Goal: Information Seeking & Learning: Find specific fact

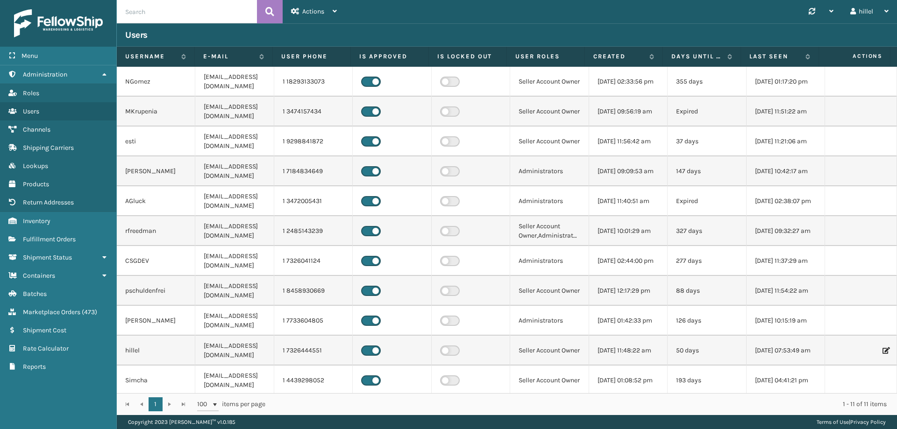
click at [873, 124] on td at bounding box center [861, 112] width 72 height 30
click at [53, 222] on link "Inventory" at bounding box center [58, 221] width 116 height 18
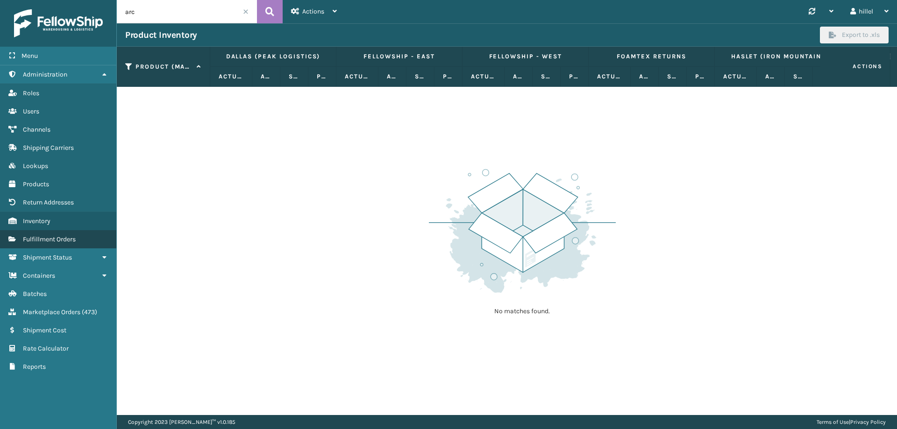
click at [57, 242] on span "Fulfillment Orders" at bounding box center [49, 240] width 53 height 8
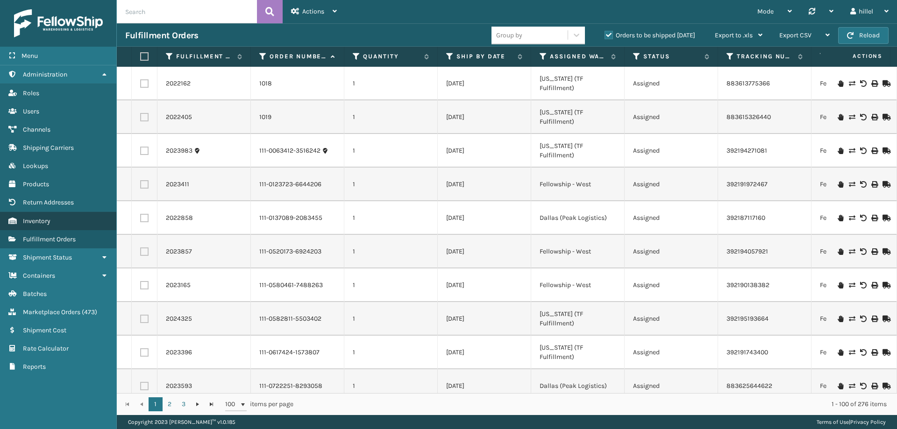
click at [40, 216] on link "Inventory" at bounding box center [58, 221] width 116 height 18
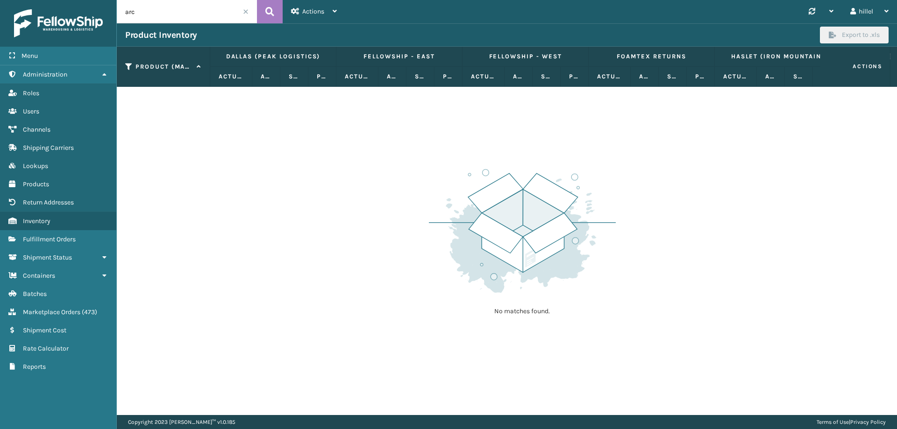
click at [154, 13] on input "arc" at bounding box center [187, 11] width 140 height 23
type input "a"
type input "410168-8050"
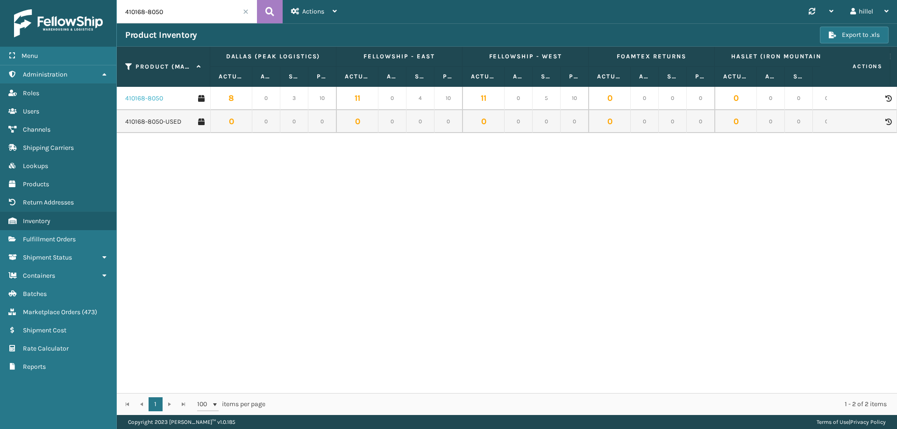
click at [148, 97] on link "410168-8050" at bounding box center [144, 98] width 38 height 9
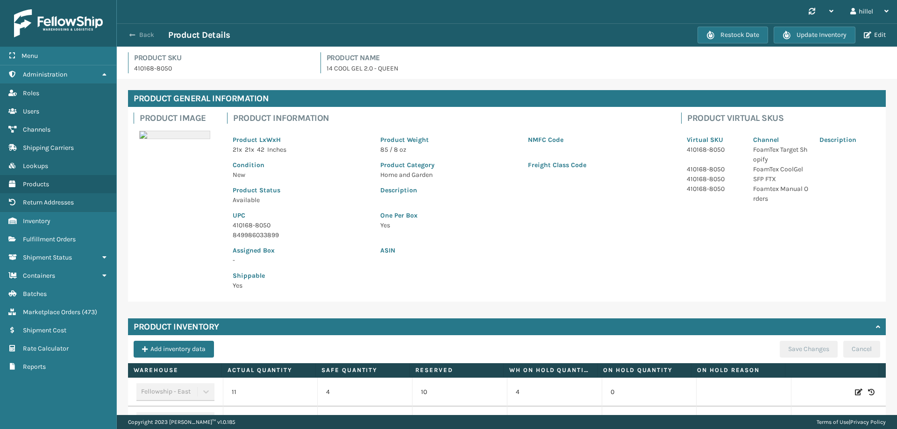
click at [131, 36] on span "button" at bounding box center [132, 35] width 6 height 7
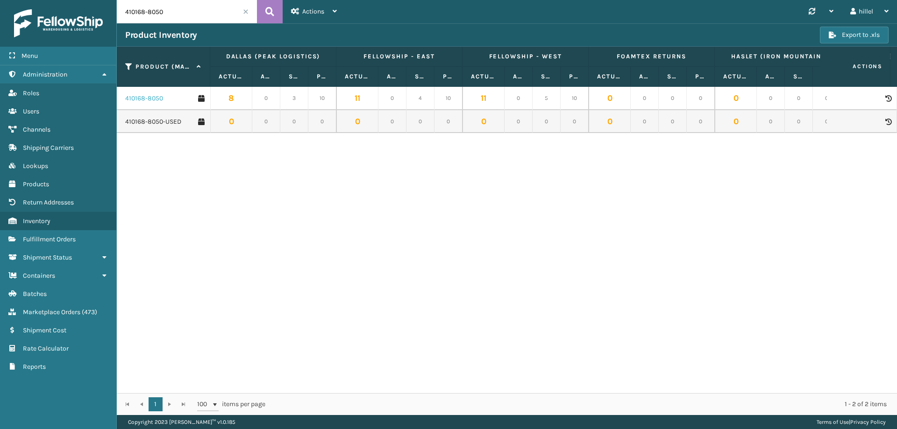
click at [145, 101] on link "410168-8050" at bounding box center [144, 98] width 38 height 9
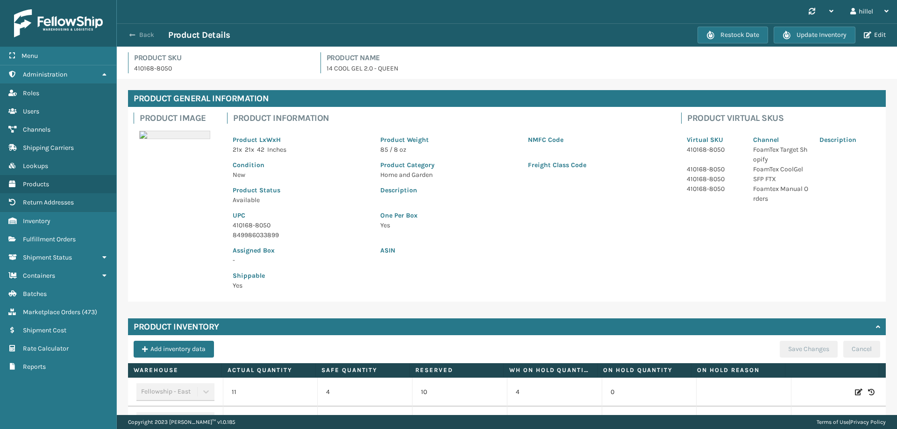
click at [130, 35] on span "button" at bounding box center [132, 35] width 6 height 7
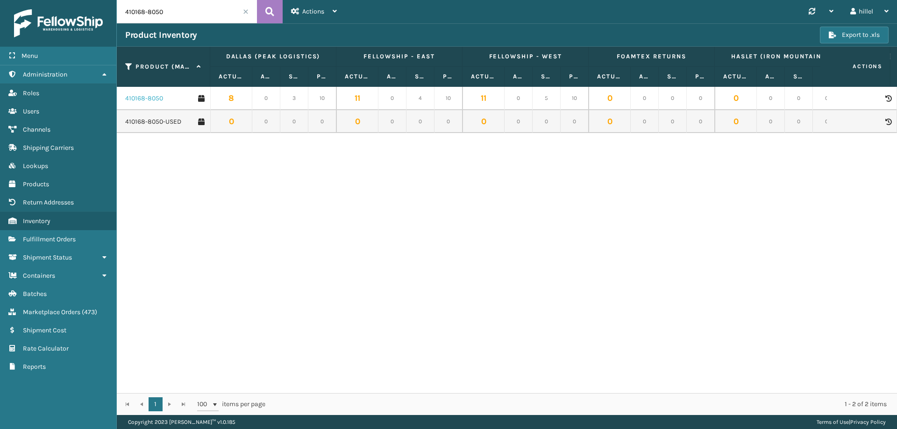
click at [138, 97] on link "410168-8050" at bounding box center [144, 98] width 38 height 9
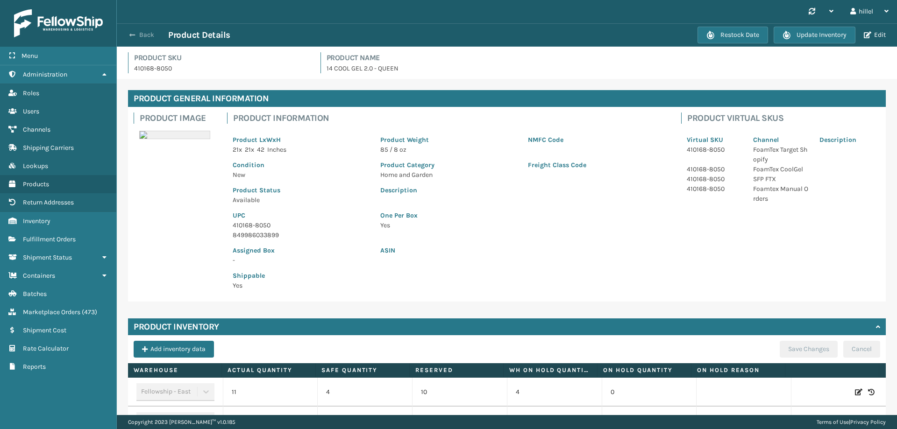
click at [131, 33] on span "button" at bounding box center [132, 35] width 6 height 7
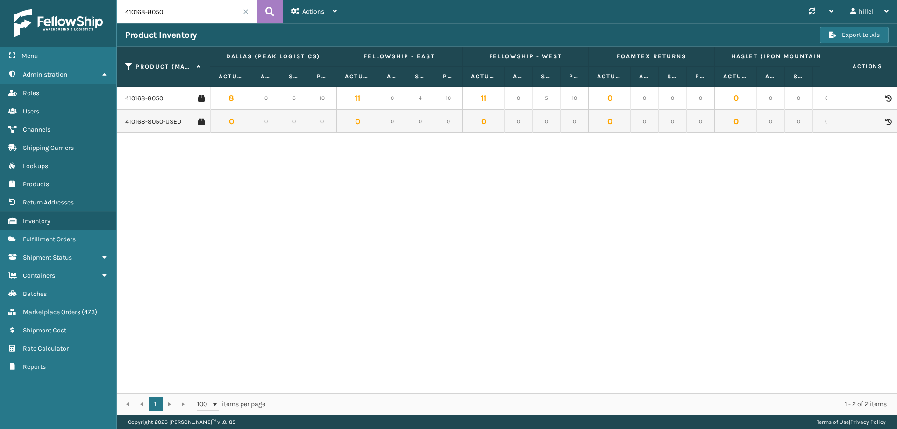
click at [175, 18] on input "410168-8050" at bounding box center [187, 11] width 140 height 23
type input "410168-8060"
click at [150, 100] on link "410168-8060" at bounding box center [144, 98] width 38 height 9
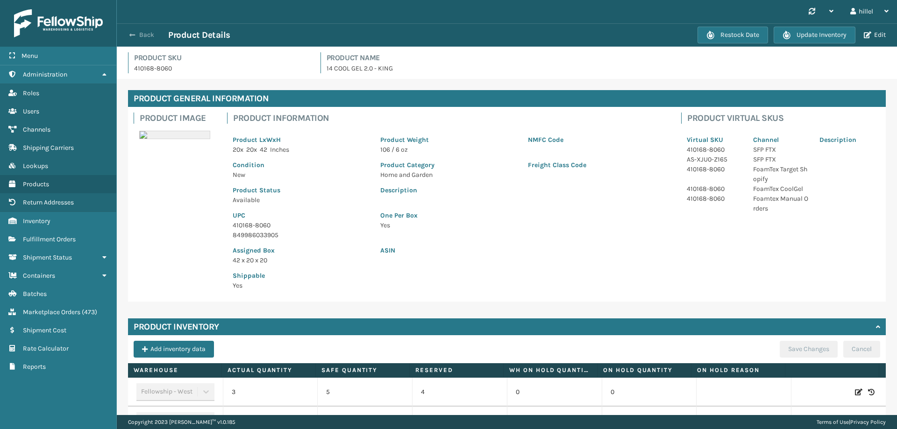
click at [133, 36] on span "button" at bounding box center [132, 35] width 6 height 7
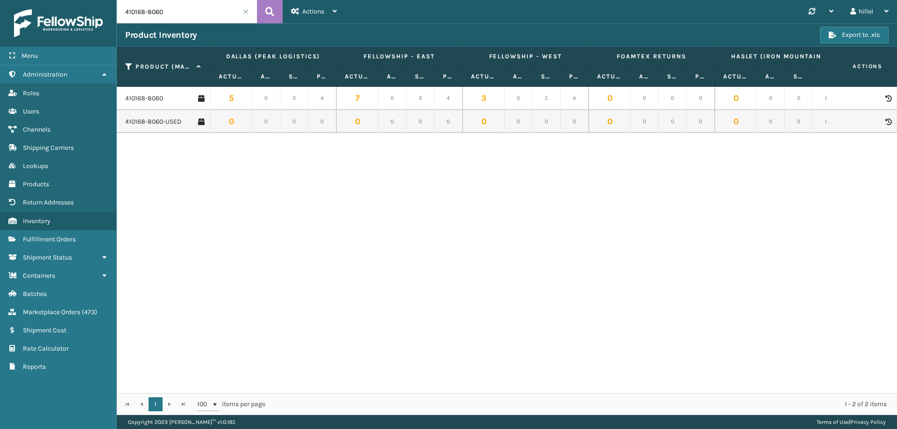
drag, startPoint x: 178, startPoint y: 14, endPoint x: 106, endPoint y: 11, distance: 72.5
click at [106, 0] on div "Menu Administration Roles Users Channels Shipping Carriers Lookups Products Ret…" at bounding box center [448, 0] width 897 height 0
type input "410069-1154"
click at [152, 99] on link "410069-1154" at bounding box center [143, 98] width 36 height 9
